Goal: Find specific page/section: Find specific page/section

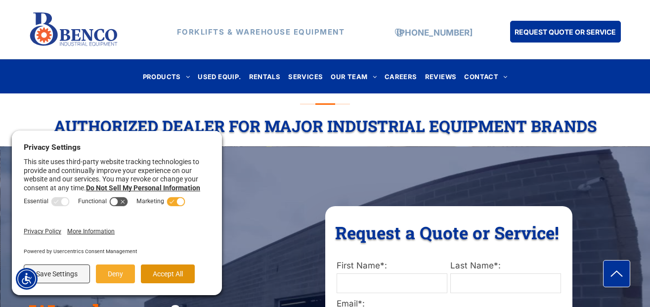
click at [174, 274] on button "Accept All" at bounding box center [168, 273] width 54 height 19
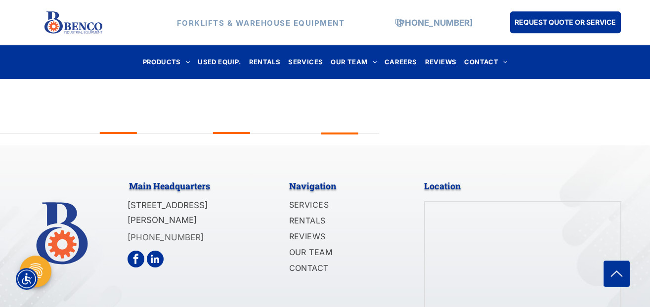
scroll to position [2515, 0]
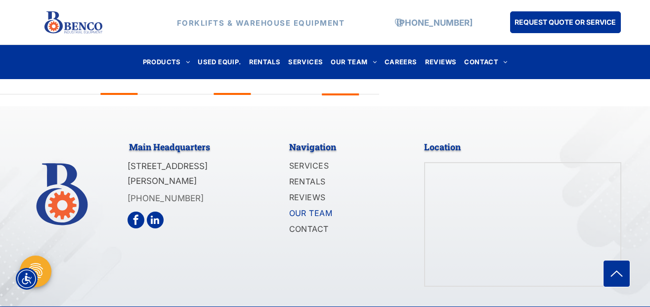
click at [303, 207] on span "OUR TEAM" at bounding box center [311, 213] width 44 height 12
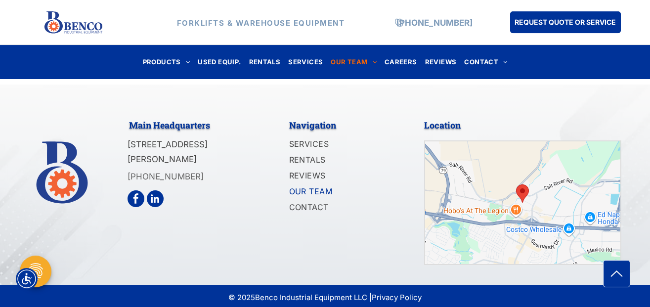
scroll to position [1574, 0]
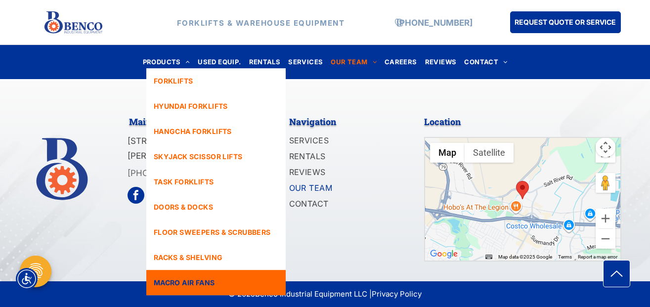
click at [193, 282] on span "MACRO AIR FANS" at bounding box center [184, 282] width 61 height 10
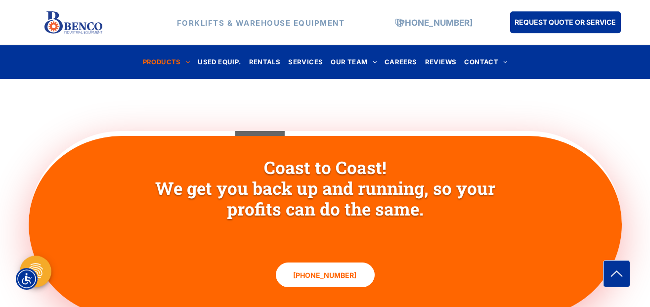
scroll to position [1412, 0]
